Goal: Use online tool/utility

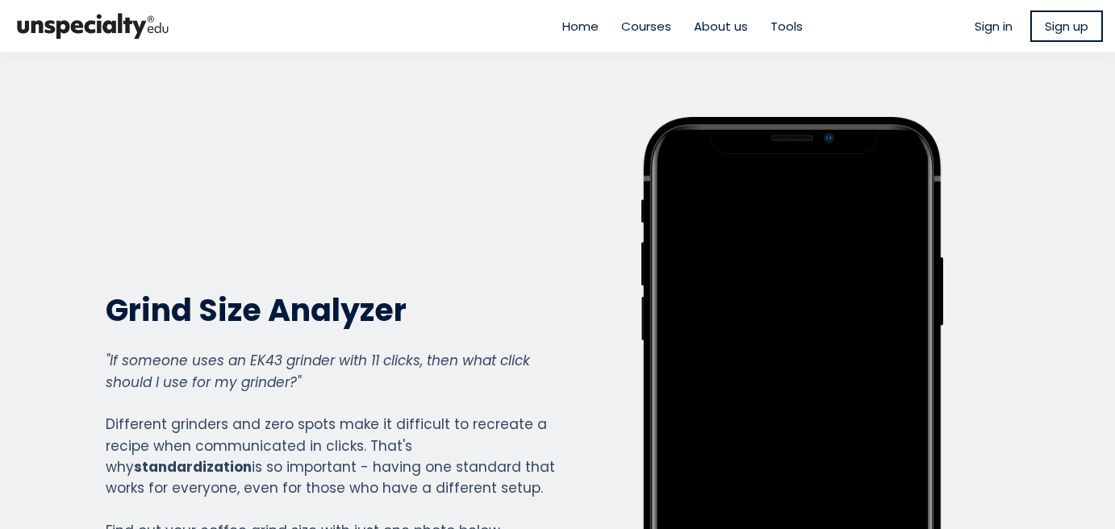
click at [786, 11] on div "Home Courses About us Tools" at bounding box center [558, 26] width 562 height 44
click at [780, 23] on span "Tools" at bounding box center [786, 26] width 32 height 19
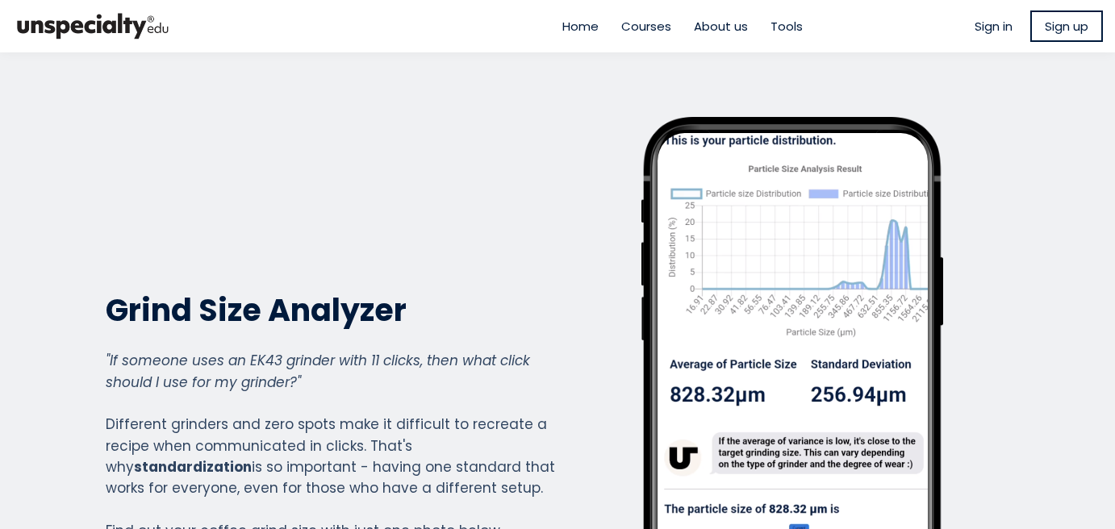
click at [780, 23] on span "Tools" at bounding box center [786, 26] width 32 height 19
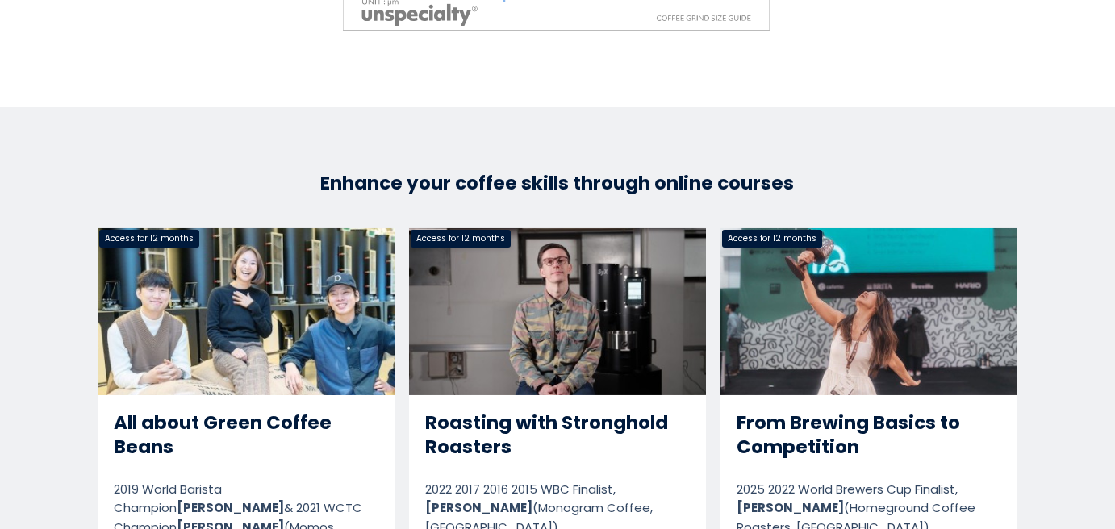
scroll to position [2481, 0]
